Goal: Navigation & Orientation: Find specific page/section

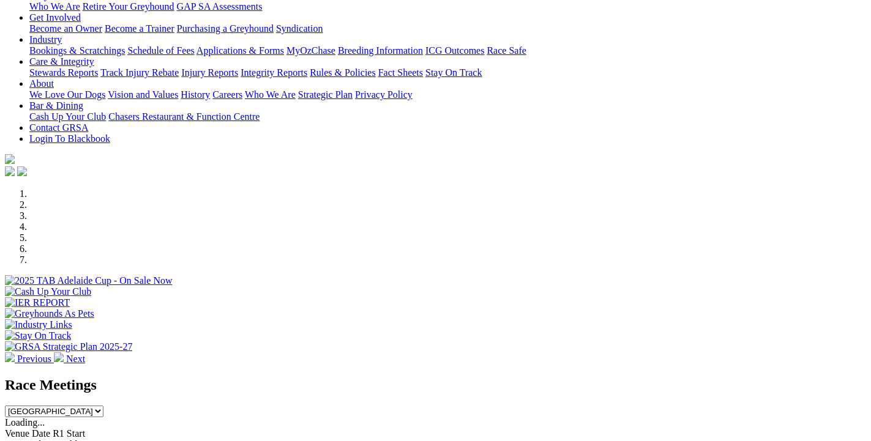
scroll to position [463, 0]
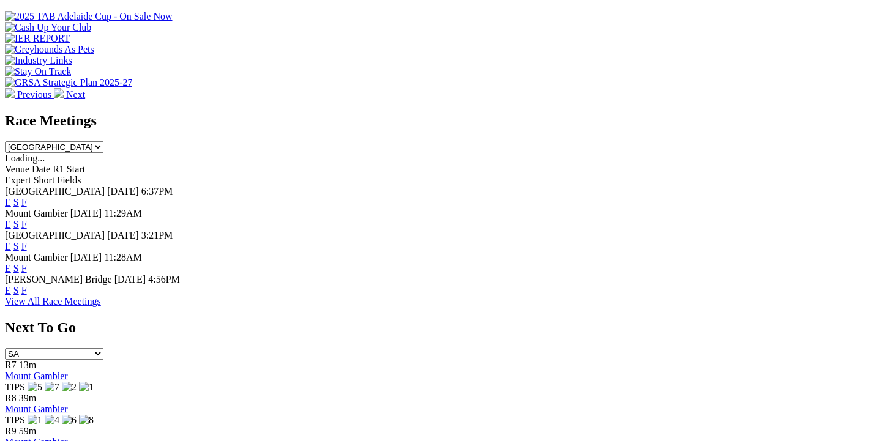
click at [27, 197] on link "F" at bounding box center [24, 202] width 6 height 10
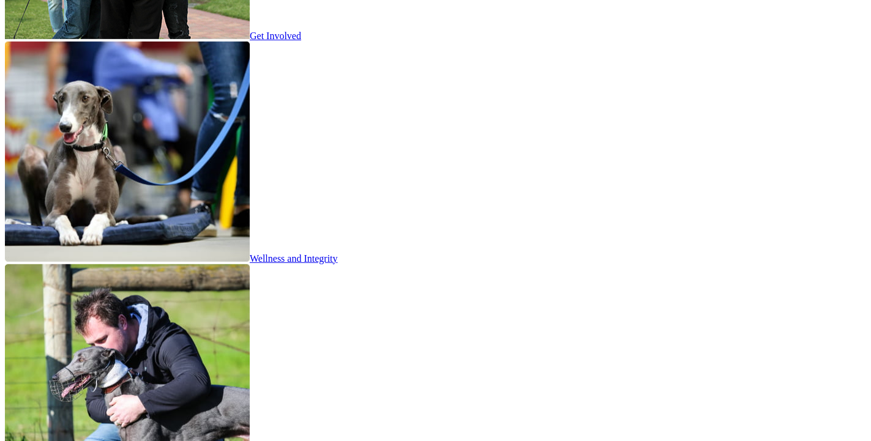
scroll to position [2383, 0]
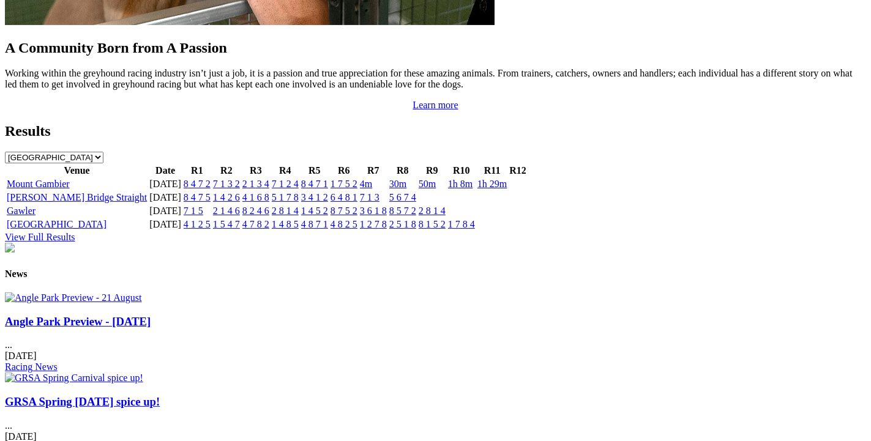
scroll to position [1588, 0]
